Goal: Information Seeking & Learning: Compare options

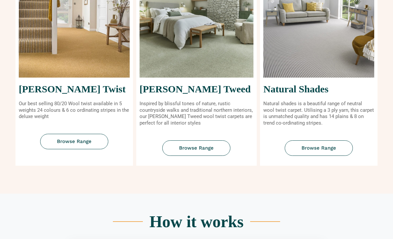
scroll to position [297, 0]
click at [220, 146] on link "Browse Range" at bounding box center [196, 147] width 68 height 15
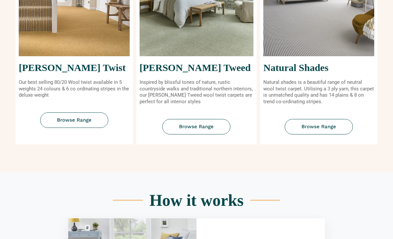
scroll to position [318, 0]
click at [337, 127] on link "Browse Range" at bounding box center [318, 126] width 68 height 15
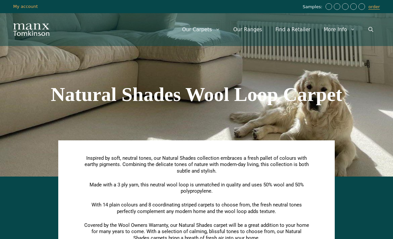
click at [257, 29] on link "Our Ranges" at bounding box center [248, 30] width 42 height 20
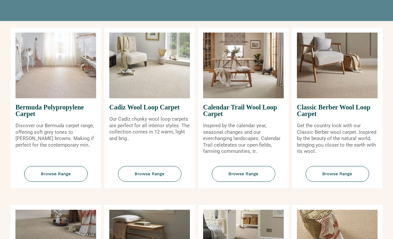
scroll to position [76, 0]
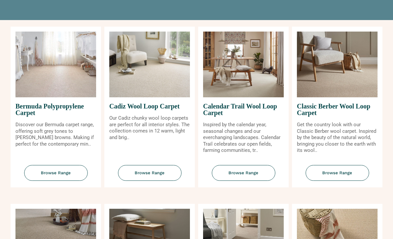
click at [164, 180] on span "Browse Range" at bounding box center [149, 173] width 63 height 16
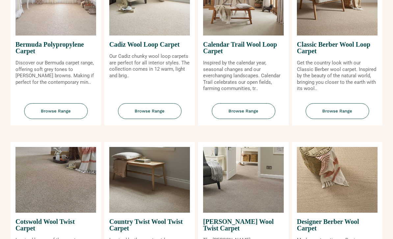
scroll to position [138, 0]
click at [344, 119] on span "Browse Range" at bounding box center [336, 111] width 63 height 16
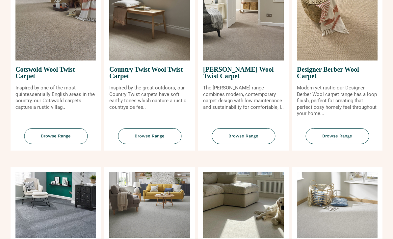
scroll to position [291, 0]
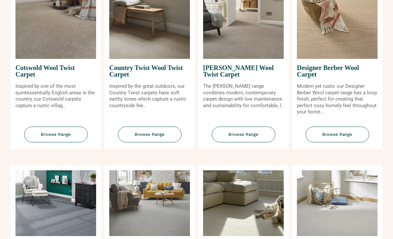
click at [74, 138] on span "Browse Range" at bounding box center [55, 135] width 63 height 16
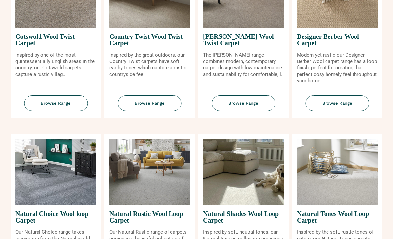
scroll to position [323, 0]
click at [354, 111] on span "Browse Range" at bounding box center [336, 103] width 63 height 16
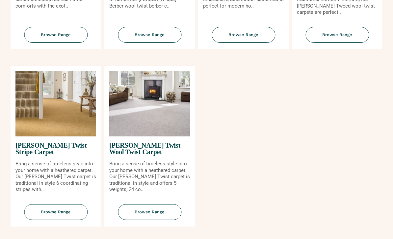
scroll to position [749, 0]
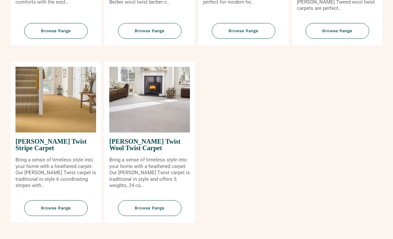
click at [166, 208] on span "Browse Range" at bounding box center [149, 209] width 63 height 16
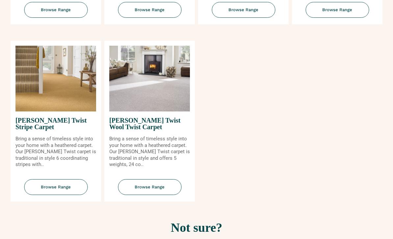
click at [163, 187] on span "Browse Range" at bounding box center [149, 187] width 63 height 16
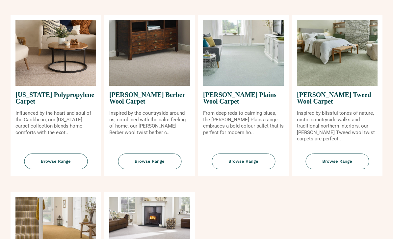
scroll to position [618, 0]
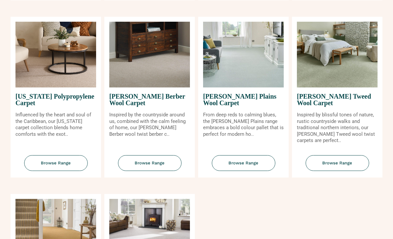
click at [265, 74] on img at bounding box center [243, 55] width 81 height 66
click at [256, 166] on span "Browse Range" at bounding box center [242, 163] width 63 height 16
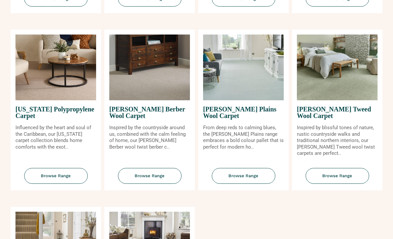
scroll to position [604, 0]
click at [167, 183] on span "Browse Range" at bounding box center [149, 177] width 63 height 16
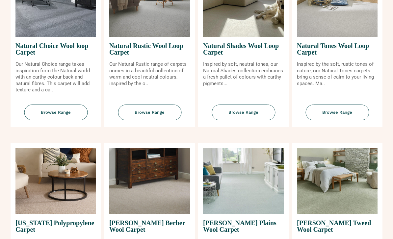
scroll to position [478, 0]
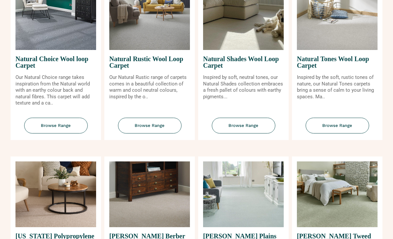
click at [345, 134] on span "Browse Range" at bounding box center [336, 126] width 63 height 16
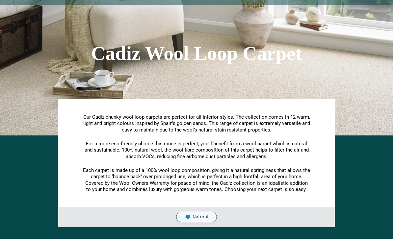
scroll to position [18, 0]
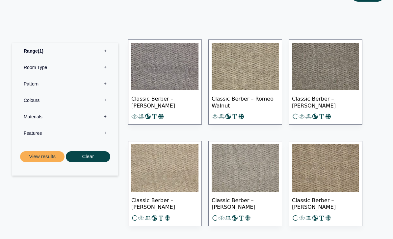
scroll to position [343, 0]
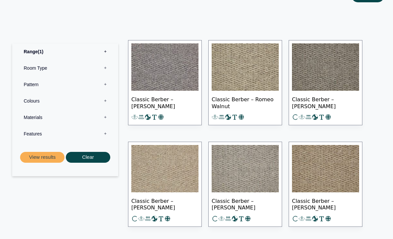
click at [35, 131] on label "Features 0" at bounding box center [65, 134] width 96 height 16
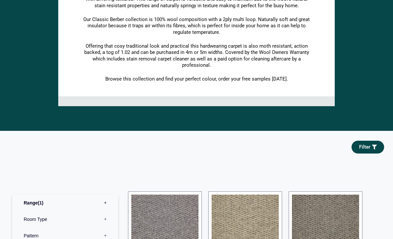
scroll to position [189, 0]
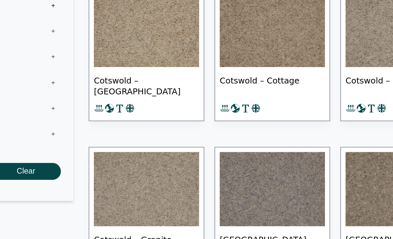
scroll to position [275, 0]
click at [131, 116] on span "Cotswold – Barley" at bounding box center [164, 127] width 67 height 23
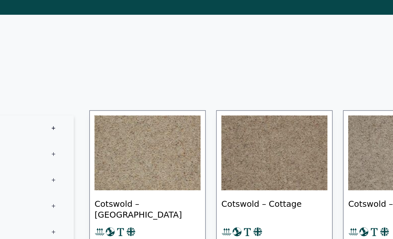
scroll to position [250, 0]
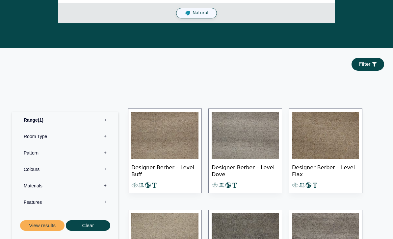
scroll to position [286, 0]
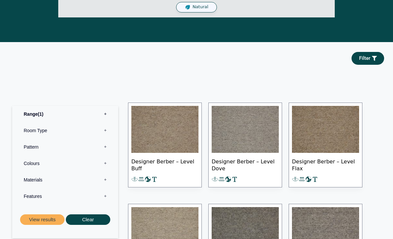
click at [185, 159] on span "Designer Berber – Level Buff" at bounding box center [164, 164] width 67 height 23
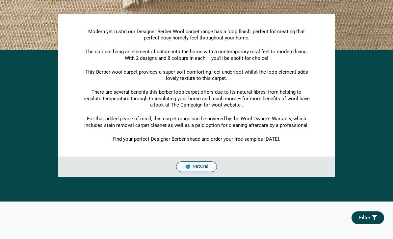
scroll to position [120, 0]
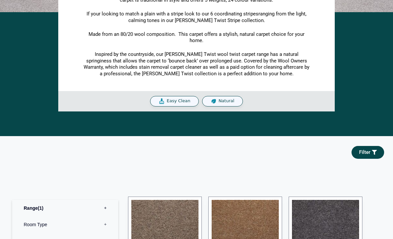
scroll to position [139, 0]
